Goal: Information Seeking & Learning: Learn about a topic

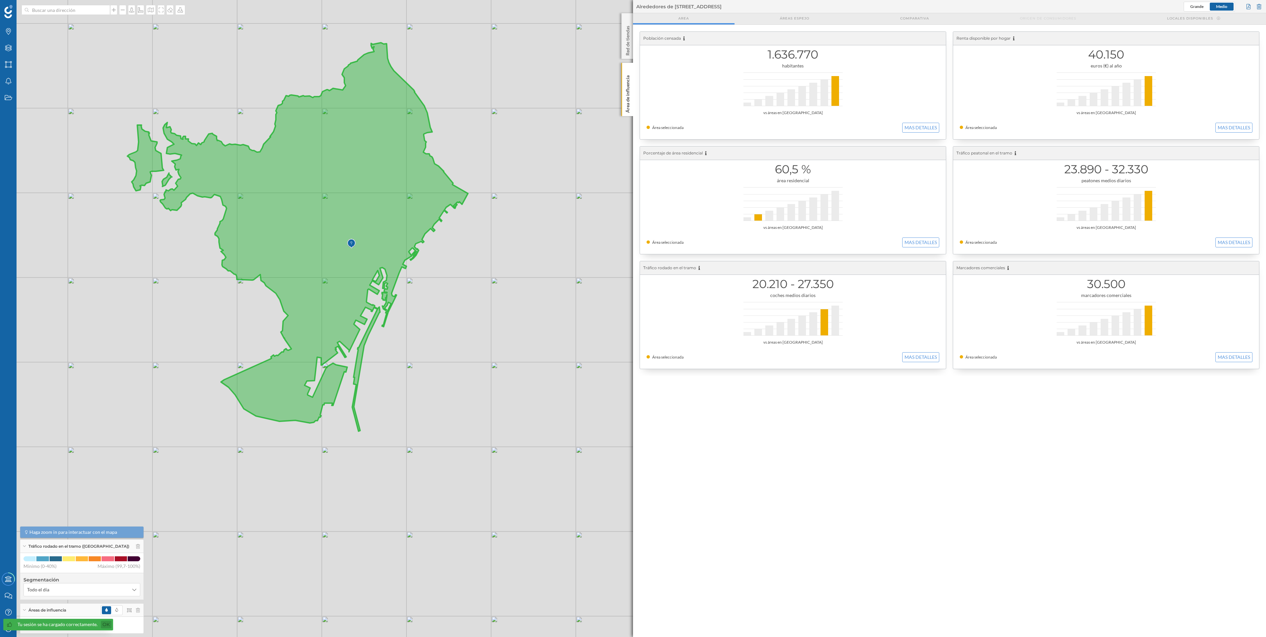
click at [101, 625] on link "Ok" at bounding box center [106, 625] width 11 height 8
click at [132, 624] on icon at bounding box center [133, 625] width 4 height 5
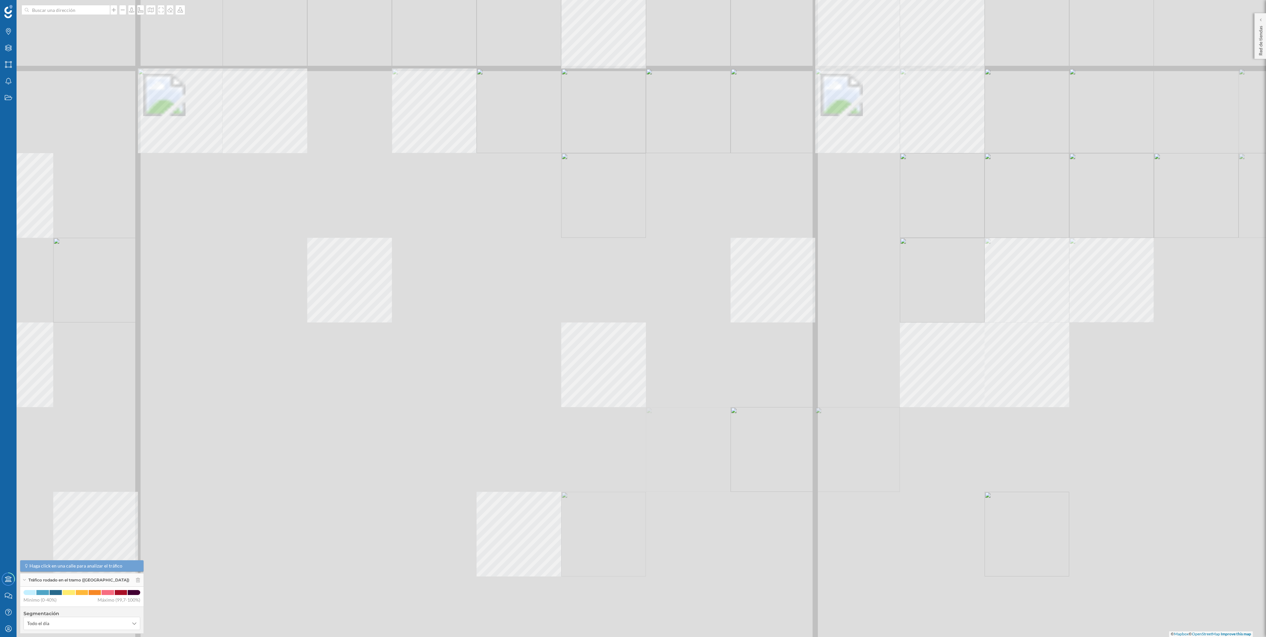
drag, startPoint x: 427, startPoint y: 497, endPoint x: 399, endPoint y: 394, distance: 107.0
click at [395, 394] on div "© Mapbox © OpenStreetMap Improve this map" at bounding box center [633, 318] width 1266 height 637
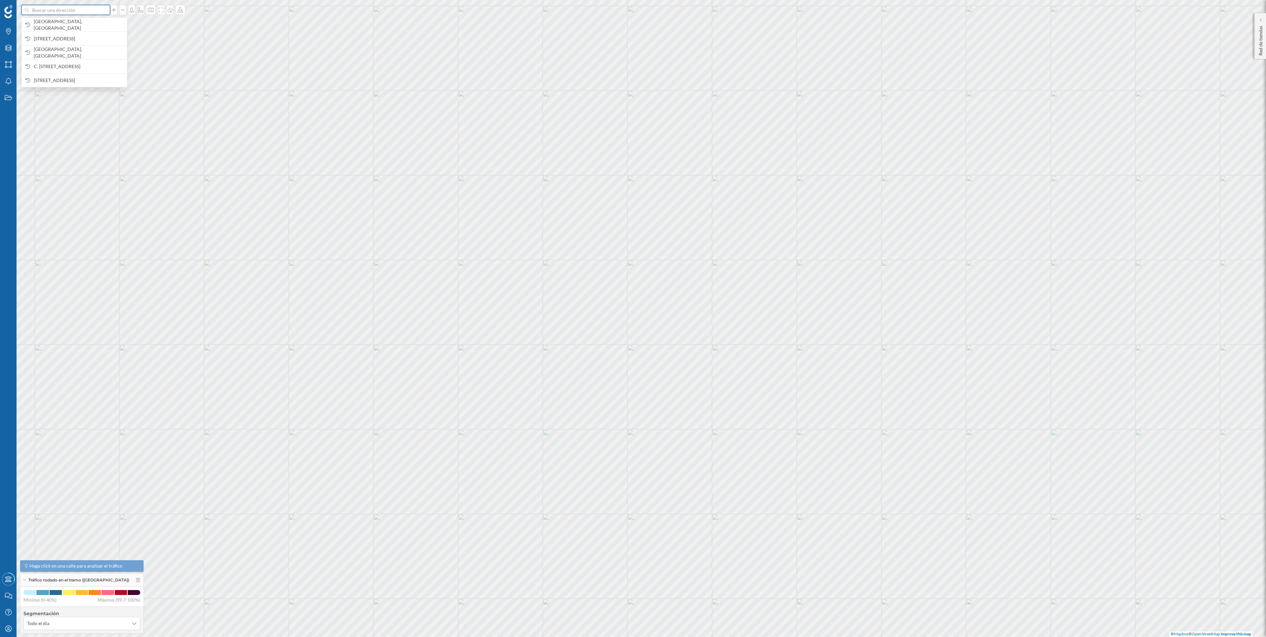
click at [89, 13] on input at bounding box center [66, 10] width 74 height 10
type input "carrer de l'acer"
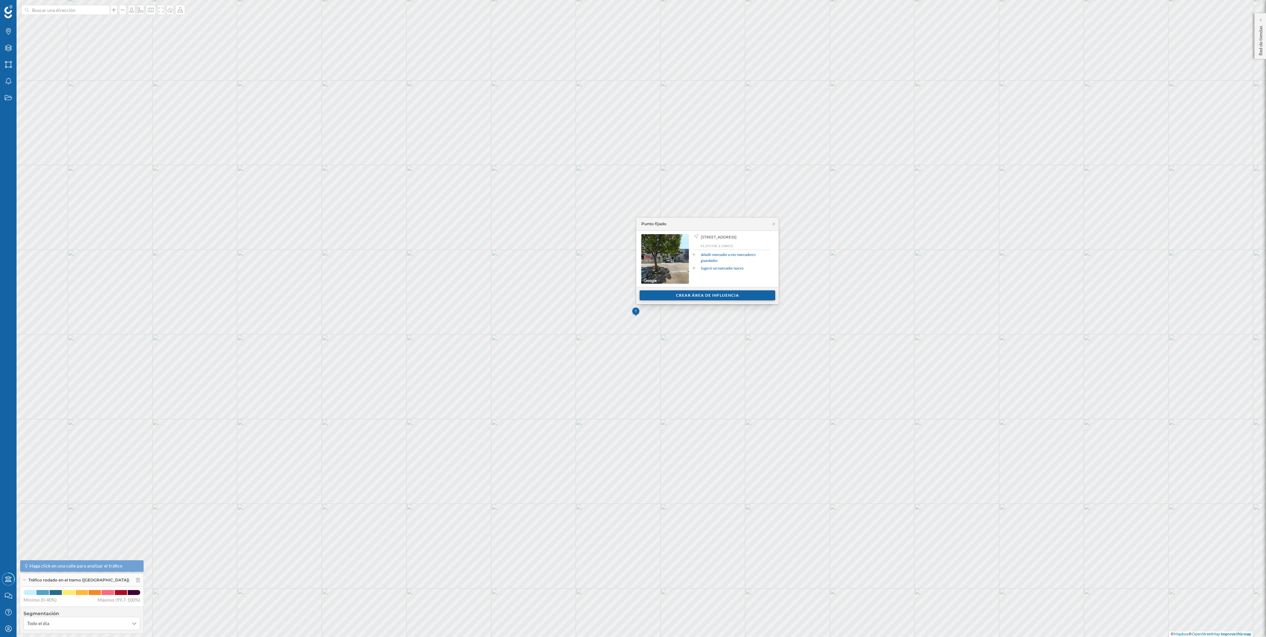
click at [713, 295] on div "Crear área de influencia" at bounding box center [708, 295] width 136 height 10
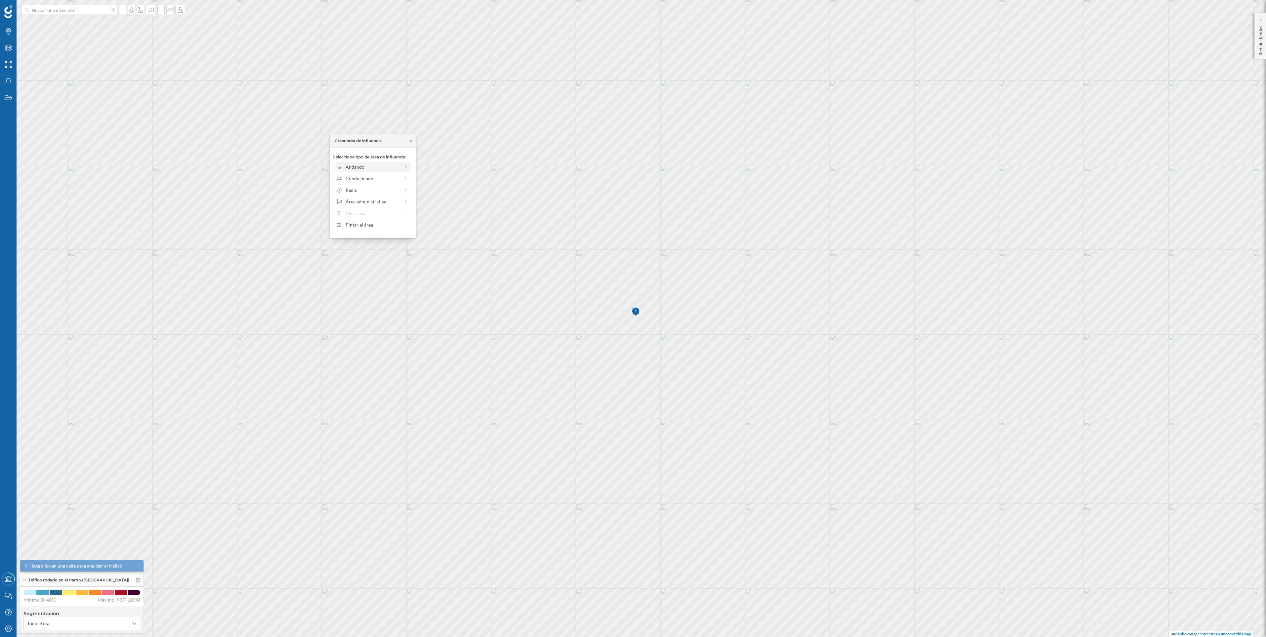
click at [402, 165] on div "Andando" at bounding box center [372, 166] width 72 height 7
click at [425, 183] on div "Marcas Capas Áreas Notificaciones Estados Academy Contacta con nosotros Centro …" at bounding box center [633, 318] width 1266 height 637
click at [386, 213] on div "Crear área de influencia" at bounding box center [372, 214] width 79 height 10
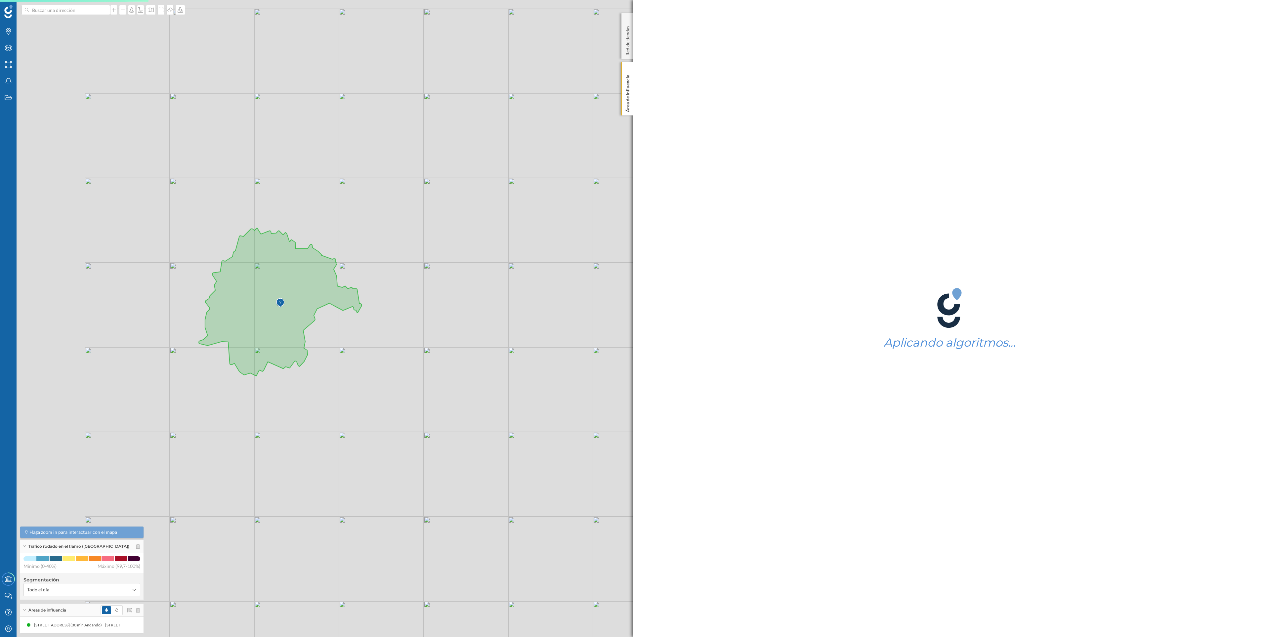
drag, startPoint x: 288, startPoint y: 253, endPoint x: 410, endPoint y: 270, distance: 123.2
click at [410, 270] on div "© Mapbox © OpenStreetMap Improve this map" at bounding box center [633, 318] width 1266 height 637
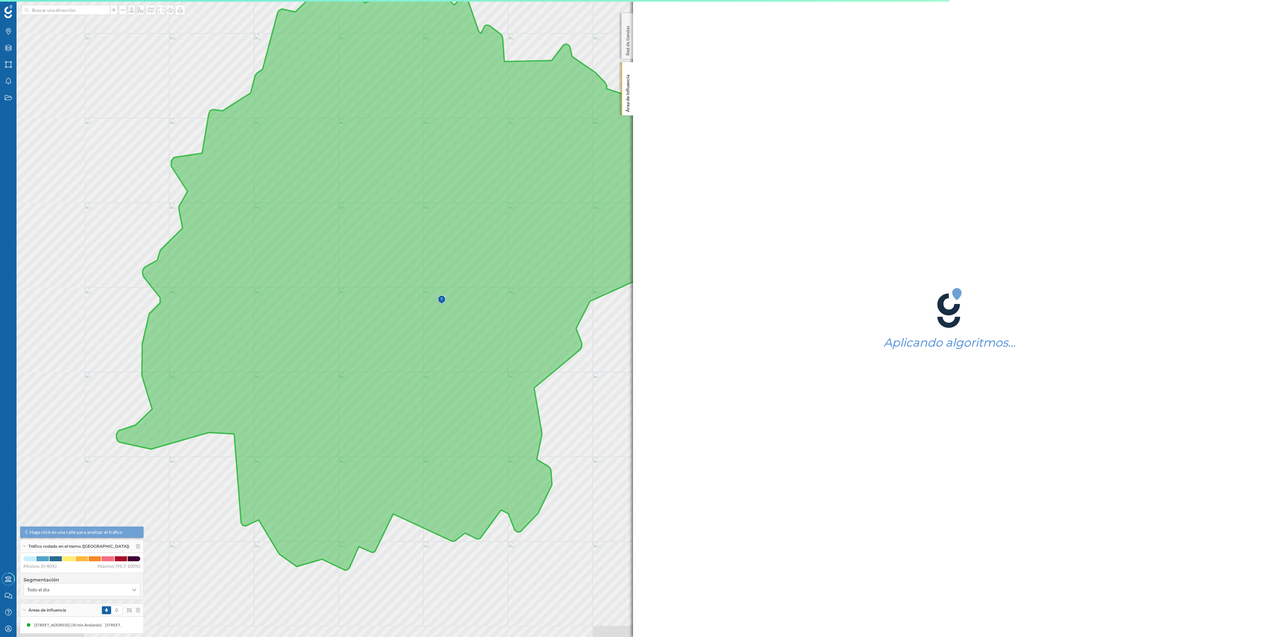
drag, startPoint x: 246, startPoint y: 254, endPoint x: 395, endPoint y: 180, distance: 166.4
click at [395, 180] on icon at bounding box center [442, 274] width 652 height 591
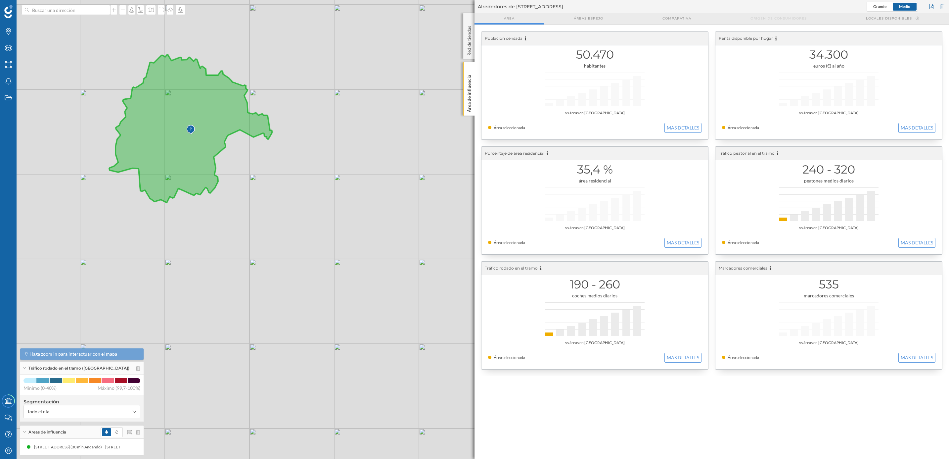
click at [631, 210] on div "35,4 % área residencial vs áreas en [GEOGRAPHIC_DATA] Área seleccionada MAS DET…" at bounding box center [594, 201] width 227 height 108
click at [678, 241] on button "MAS DETALLES" at bounding box center [682, 243] width 37 height 10
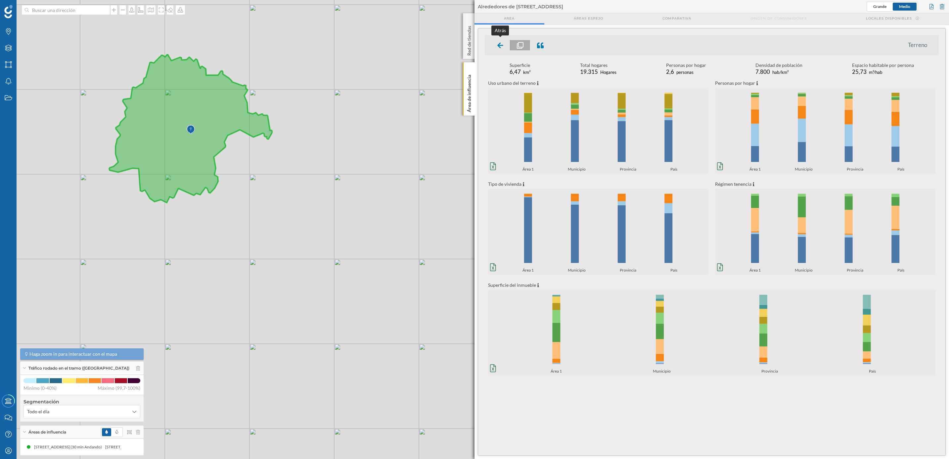
click at [499, 48] on icon at bounding box center [500, 45] width 6 height 7
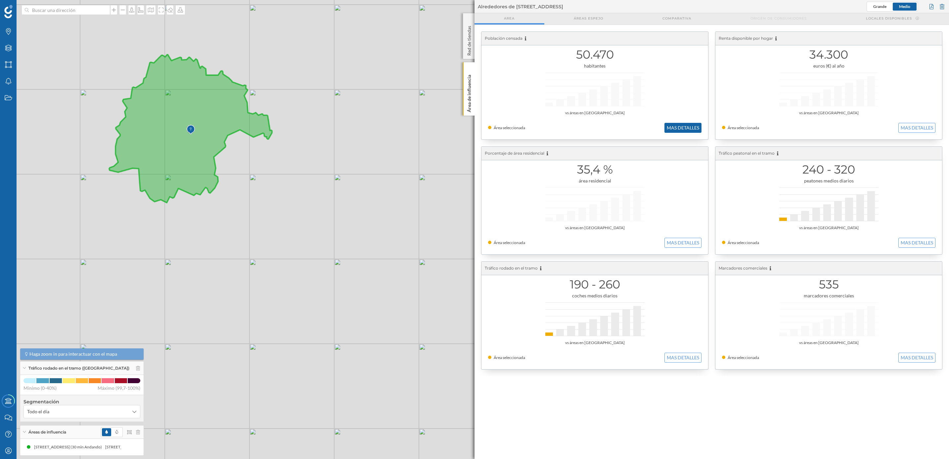
click at [692, 128] on button "MAS DETALLES" at bounding box center [682, 128] width 37 height 10
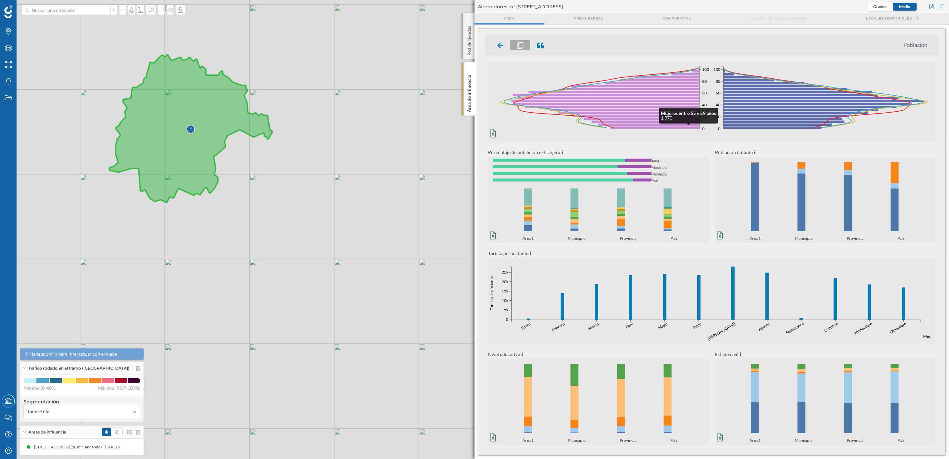
scroll to position [36, 0]
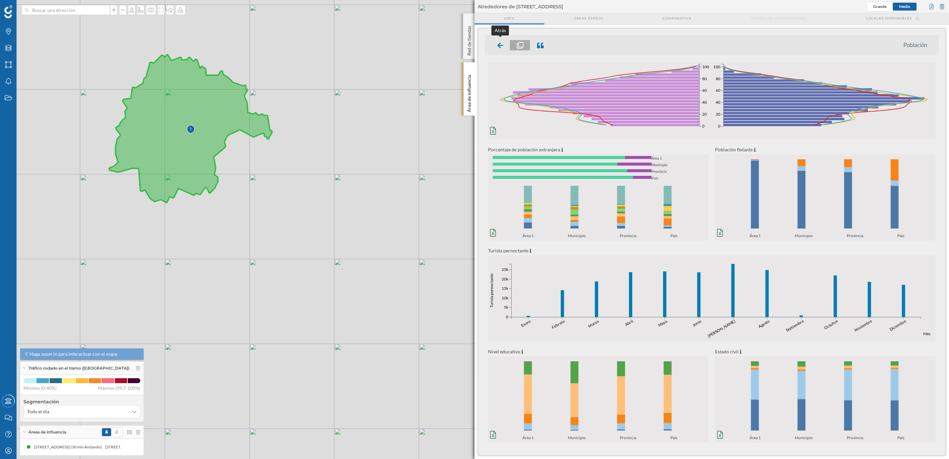
click at [499, 44] on icon at bounding box center [500, 45] width 6 height 6
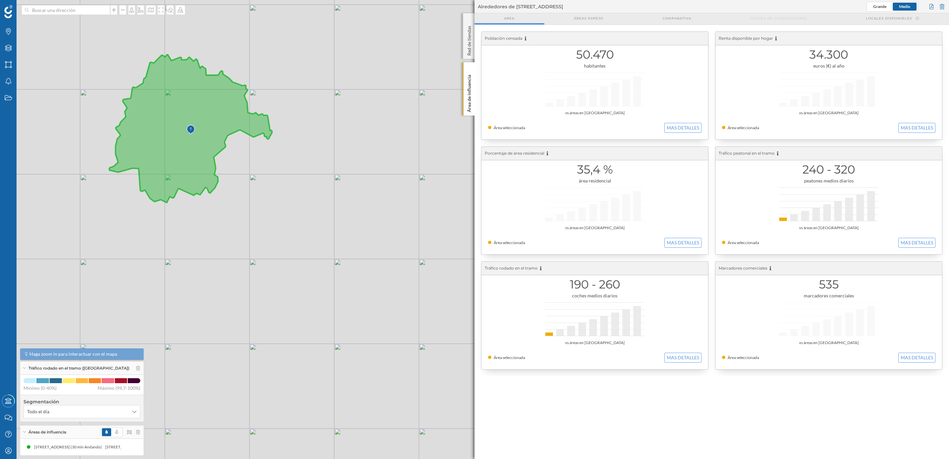
click at [841, 71] on div "34.300 euros (€) al año vs áreas en [GEOGRAPHIC_DATA] Área seleccionada MAS DET…" at bounding box center [828, 86] width 227 height 108
click at [920, 132] on button "MAS DETALLES" at bounding box center [916, 128] width 37 height 10
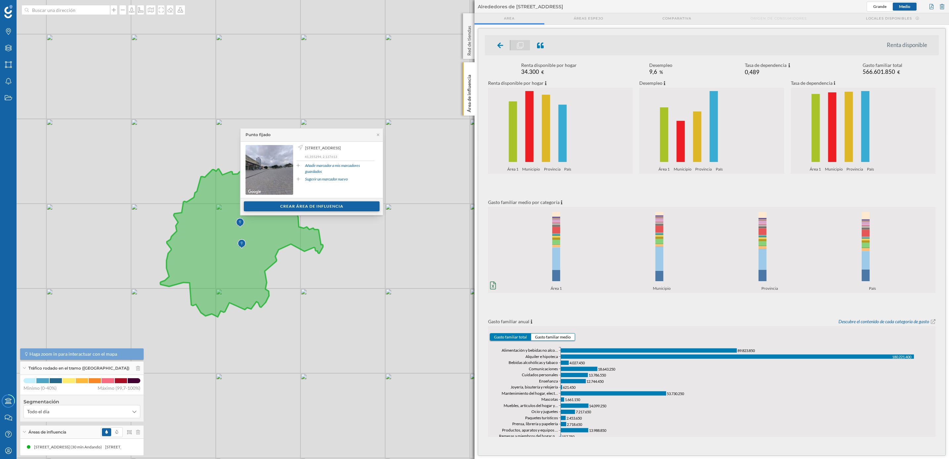
click at [334, 205] on div "Crear área de influencia" at bounding box center [312, 206] width 136 height 10
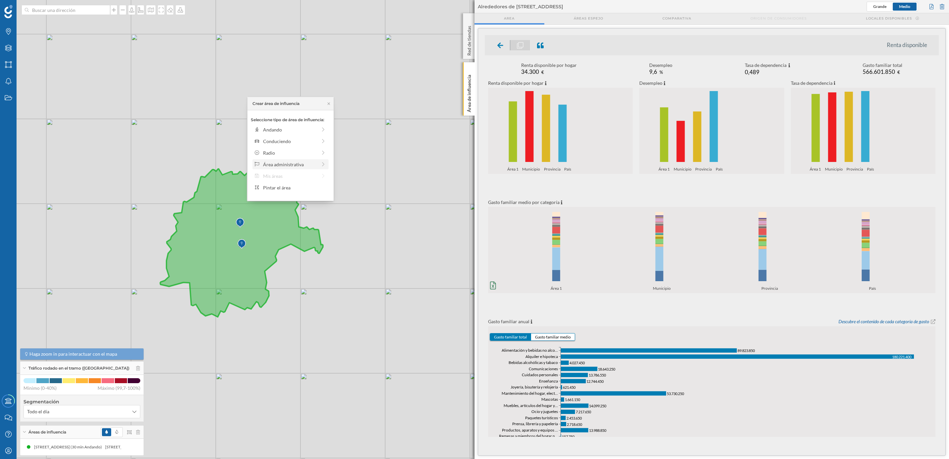
click at [322, 166] on icon at bounding box center [323, 164] width 6 height 5
click at [302, 155] on div "Municipio" at bounding box center [295, 152] width 65 height 7
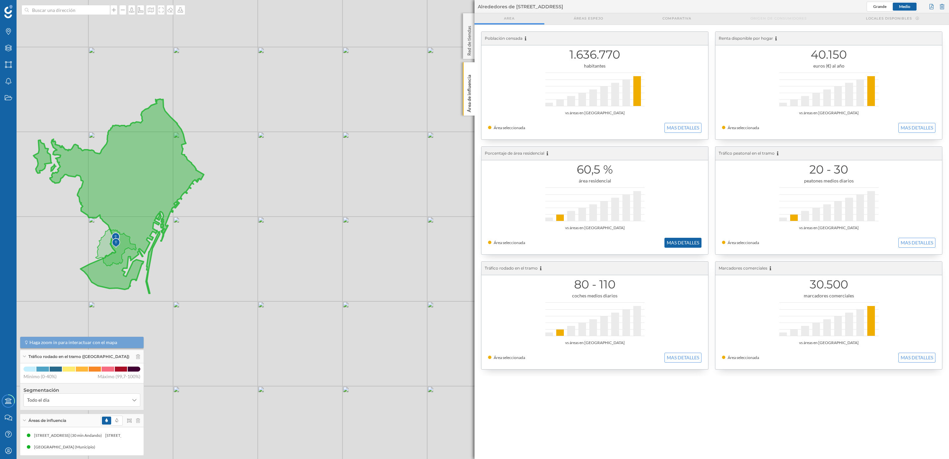
click at [684, 242] on button "MAS DETALLES" at bounding box center [682, 243] width 37 height 10
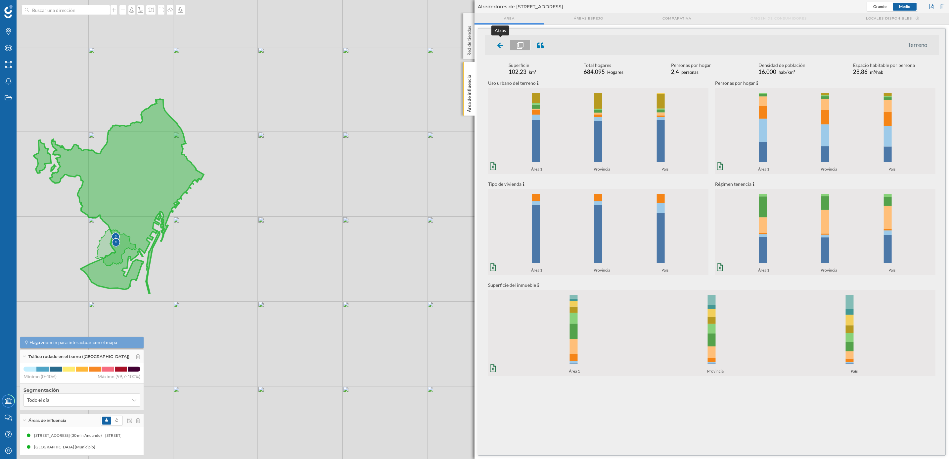
click at [505, 44] on div at bounding box center [501, 45] width 20 height 10
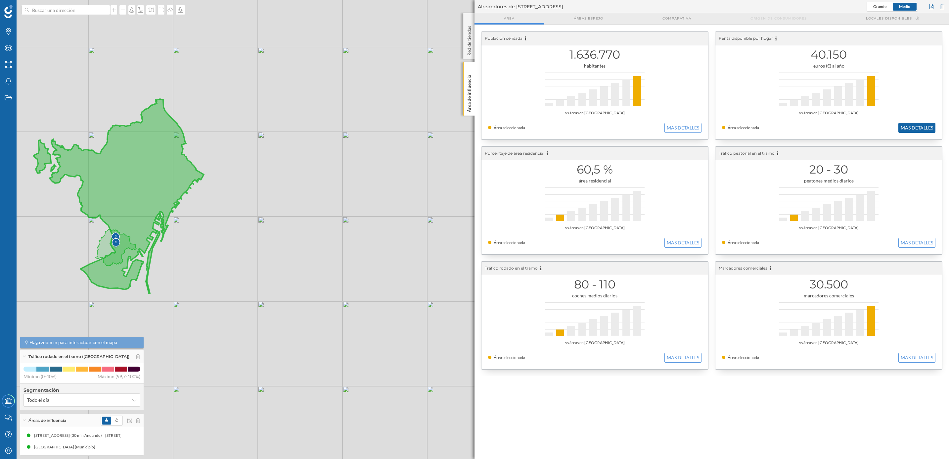
click at [910, 125] on button "MAS DETALLES" at bounding box center [916, 128] width 37 height 10
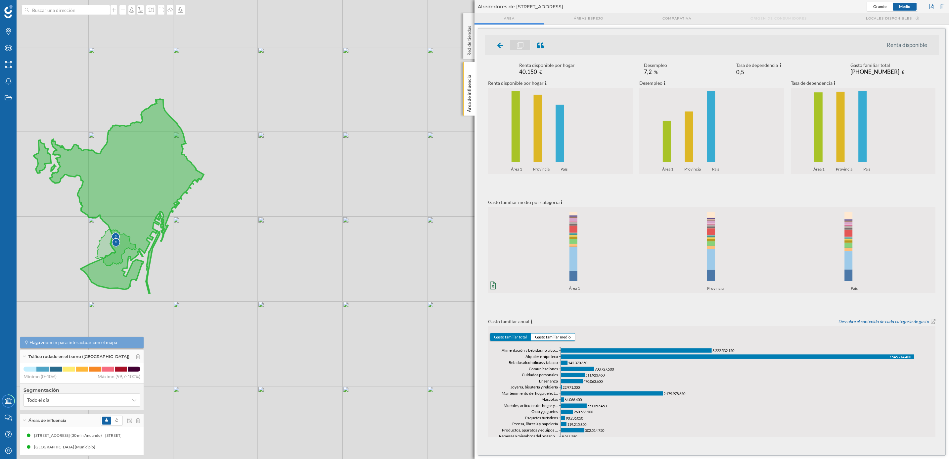
click at [501, 51] on ul "Renta disponible" at bounding box center [712, 45] width 454 height 20
click at [501, 47] on icon at bounding box center [500, 45] width 6 height 7
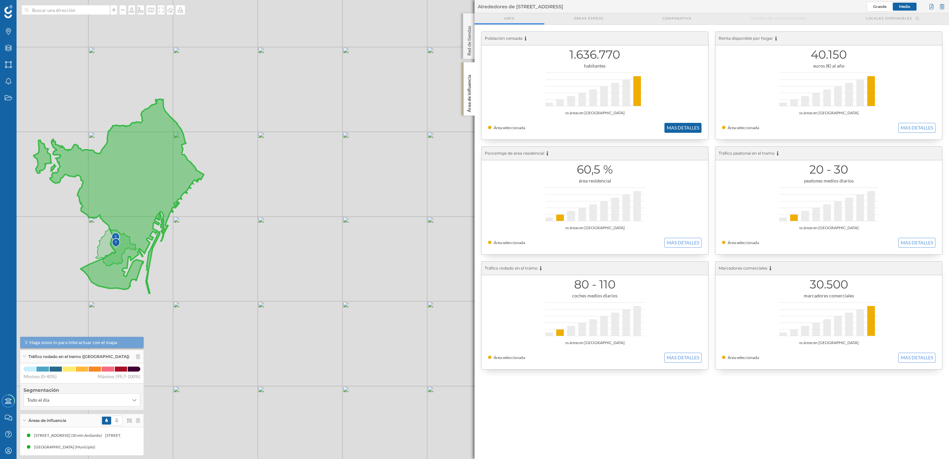
click at [684, 129] on button "MAS DETALLES" at bounding box center [682, 128] width 37 height 10
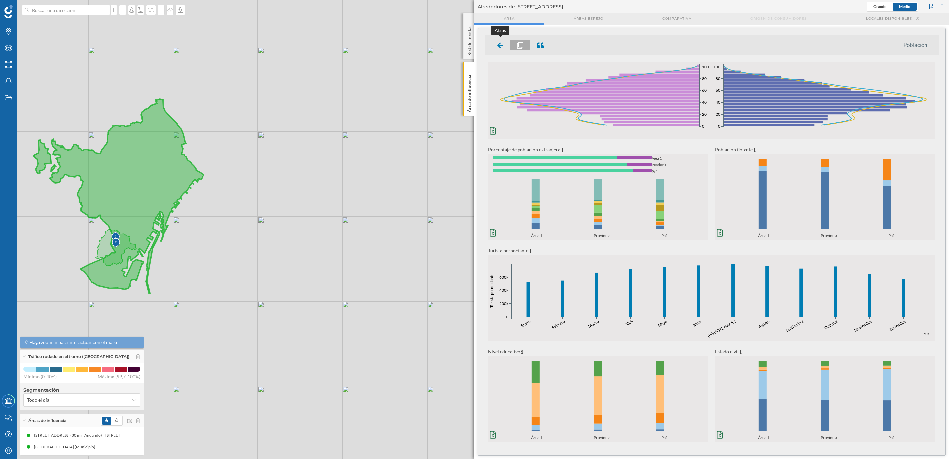
click at [500, 45] on icon at bounding box center [500, 45] width 6 height 6
